Goal: Transaction & Acquisition: Purchase product/service

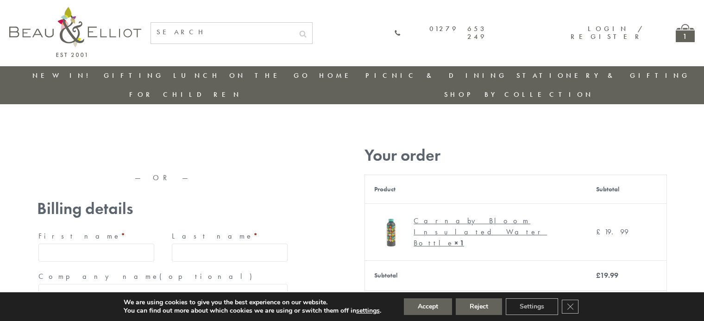
type input "[EMAIL_ADDRESS][DOMAIN_NAME]"
type input "[PERSON_NAME]"
type input "Williams"
type input "23, Scottsdale, Happytown"
type input "London"
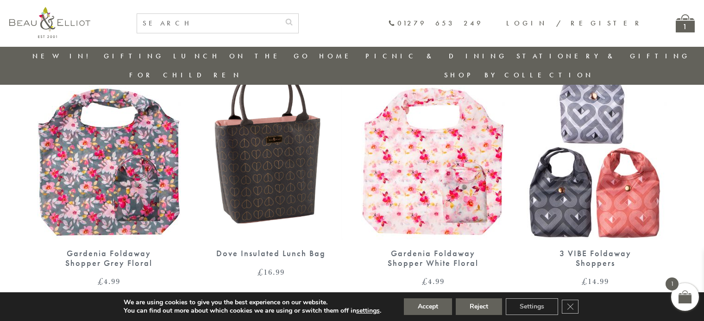
scroll to position [862, 0]
